Goal: Find specific page/section: Find specific page/section

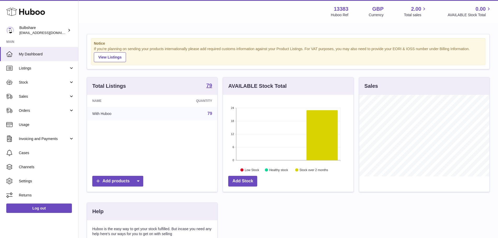
scroll to position [82, 130]
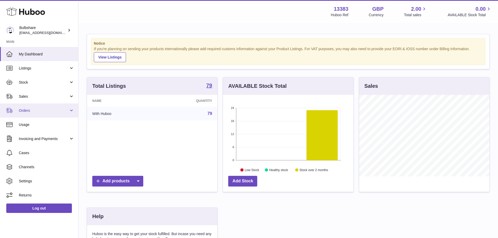
click at [43, 115] on link "Orders" at bounding box center [39, 110] width 78 height 14
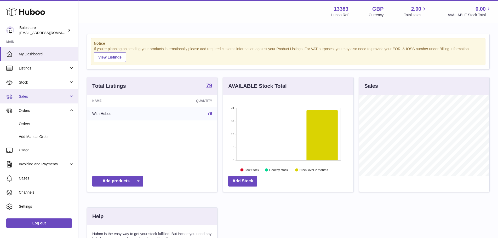
click at [39, 101] on link "Sales" at bounding box center [39, 96] width 78 height 14
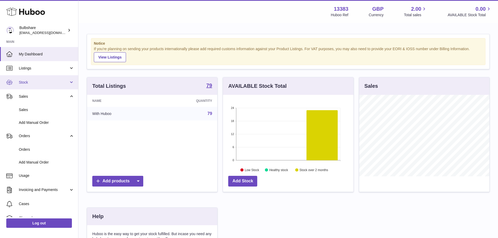
click at [38, 88] on link "Stock" at bounding box center [39, 82] width 78 height 14
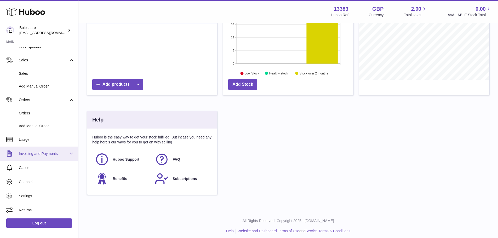
scroll to position [100, 0]
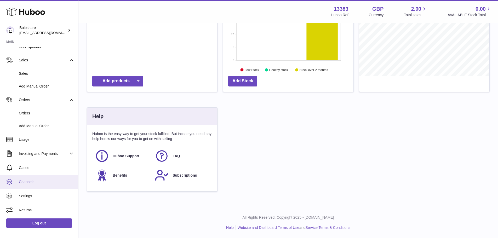
click at [31, 180] on span "Channels" at bounding box center [46, 182] width 55 height 5
